Goal: Transaction & Acquisition: Purchase product/service

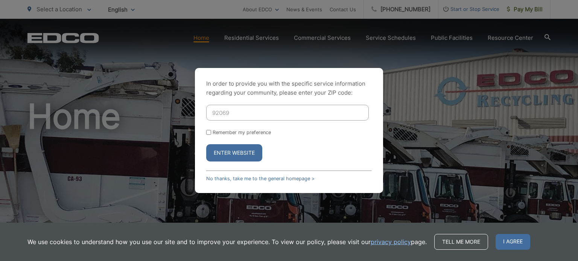
type input "92069"
click at [240, 132] on label "Remember my preference" at bounding box center [241, 133] width 58 height 6
click at [211, 132] on input "Remember my preference" at bounding box center [208, 132] width 5 height 5
checkbox input "true"
click at [238, 147] on button "Enter Website" at bounding box center [234, 152] width 56 height 17
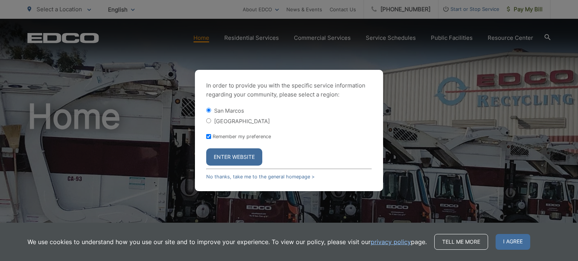
click at [238, 156] on button "Enter Website" at bounding box center [234, 157] width 56 height 17
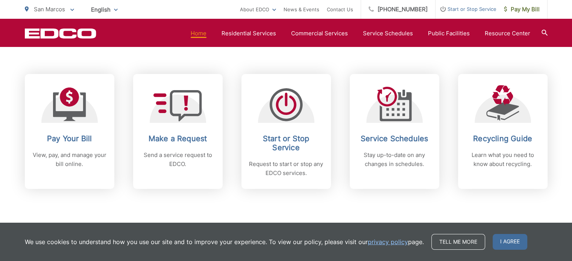
scroll to position [301, 0]
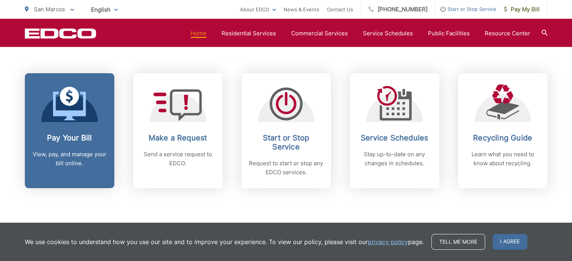
click at [74, 134] on h2 "Pay Your Bill" at bounding box center [69, 137] width 74 height 9
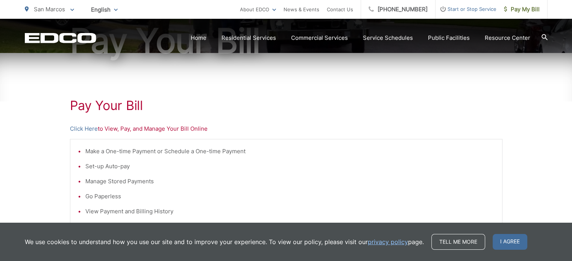
scroll to position [113, 0]
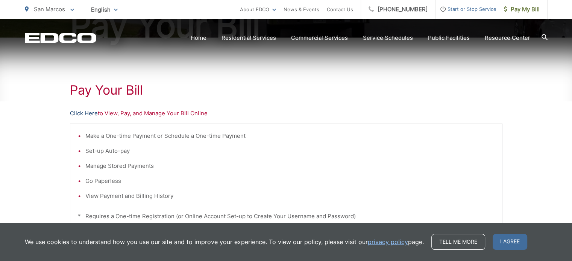
click at [92, 112] on link "Click Here" at bounding box center [84, 113] width 28 height 9
